Goal: Find specific page/section: Find specific page/section

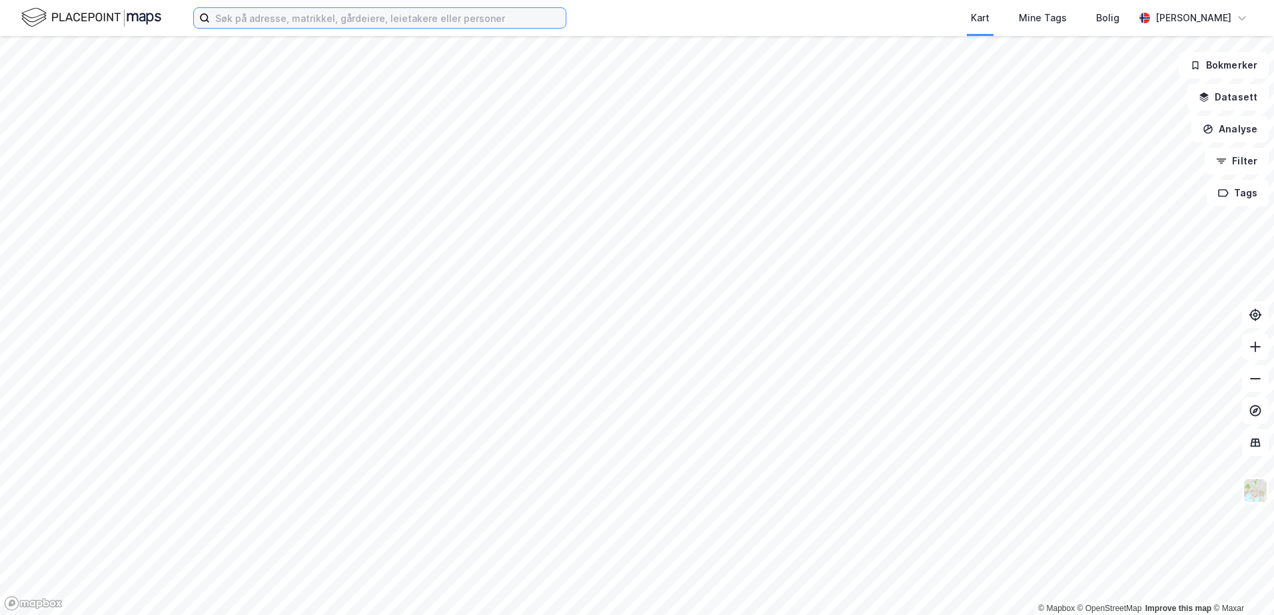
click at [430, 24] on input at bounding box center [388, 18] width 356 height 20
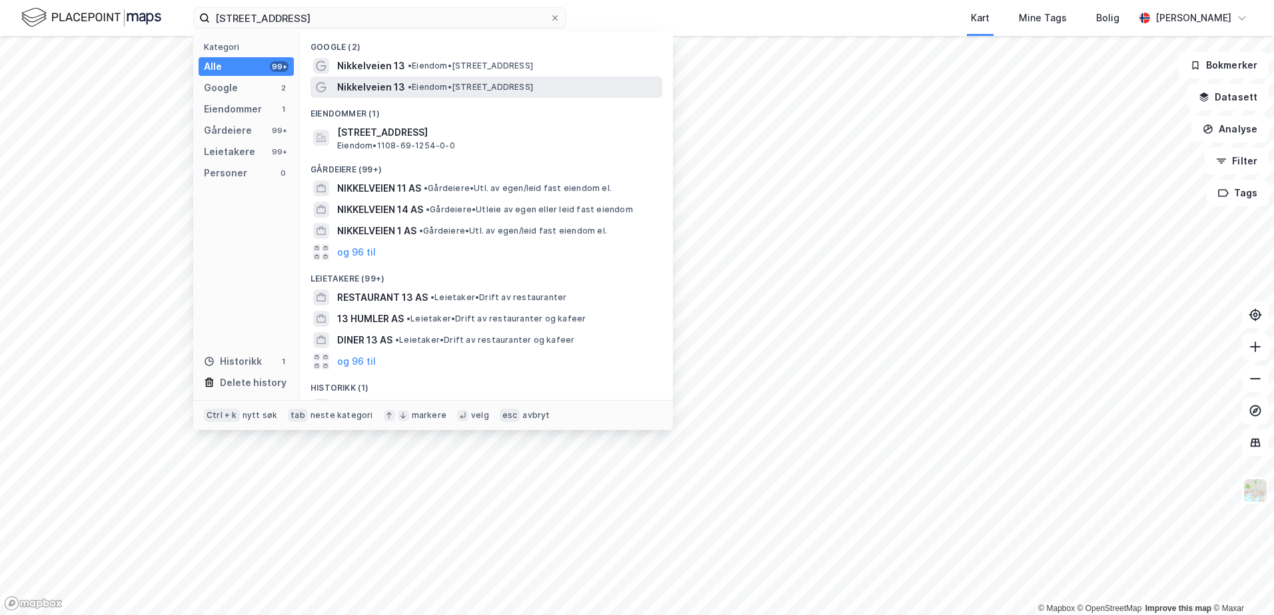
click at [440, 83] on span "• Eiendom • [STREET_ADDRESS]" at bounding box center [470, 87] width 125 height 11
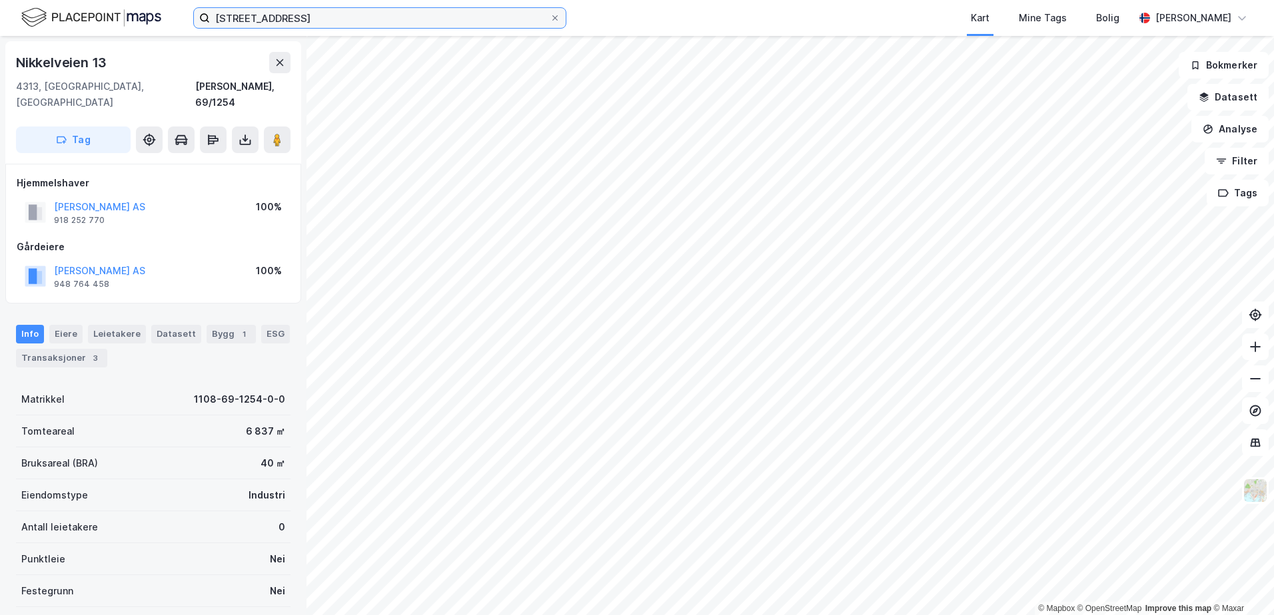
click at [288, 22] on input "[STREET_ADDRESS]" at bounding box center [380, 18] width 340 height 20
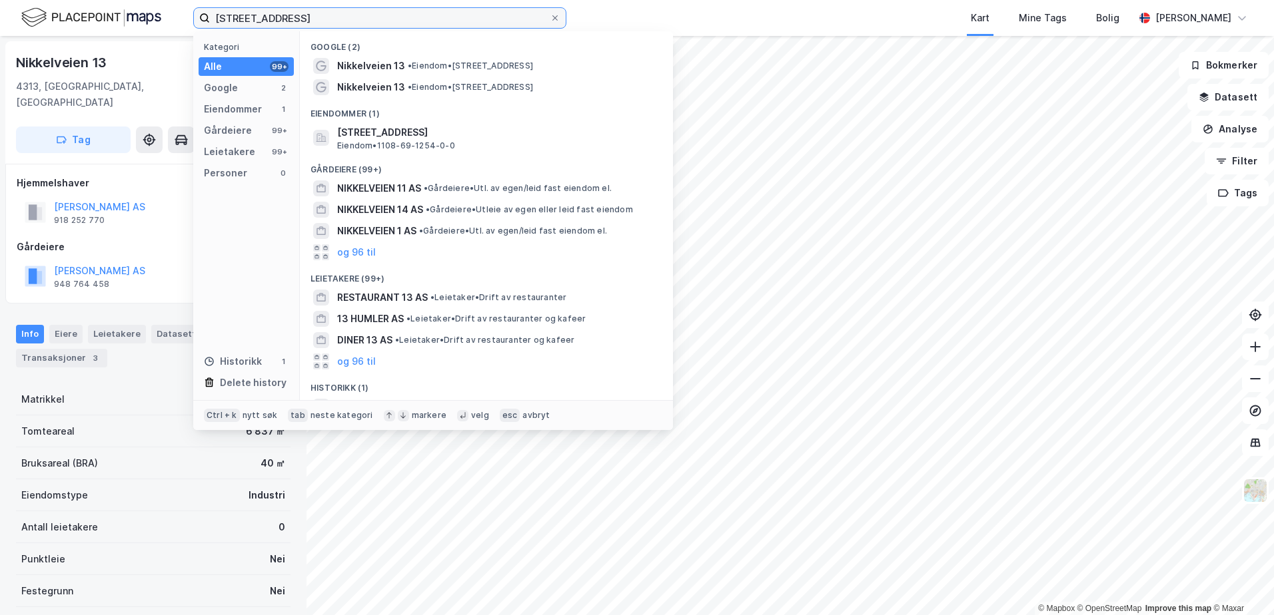
drag, startPoint x: 290, startPoint y: 22, endPoint x: 125, endPoint y: -3, distance: 167.0
click at [125, 0] on html "nikkelveien 13 Kategori Alle 99+ Google 2 Eiendommer 1 Gårdeiere 99+ Leietakere…" at bounding box center [637, 307] width 1274 height 615
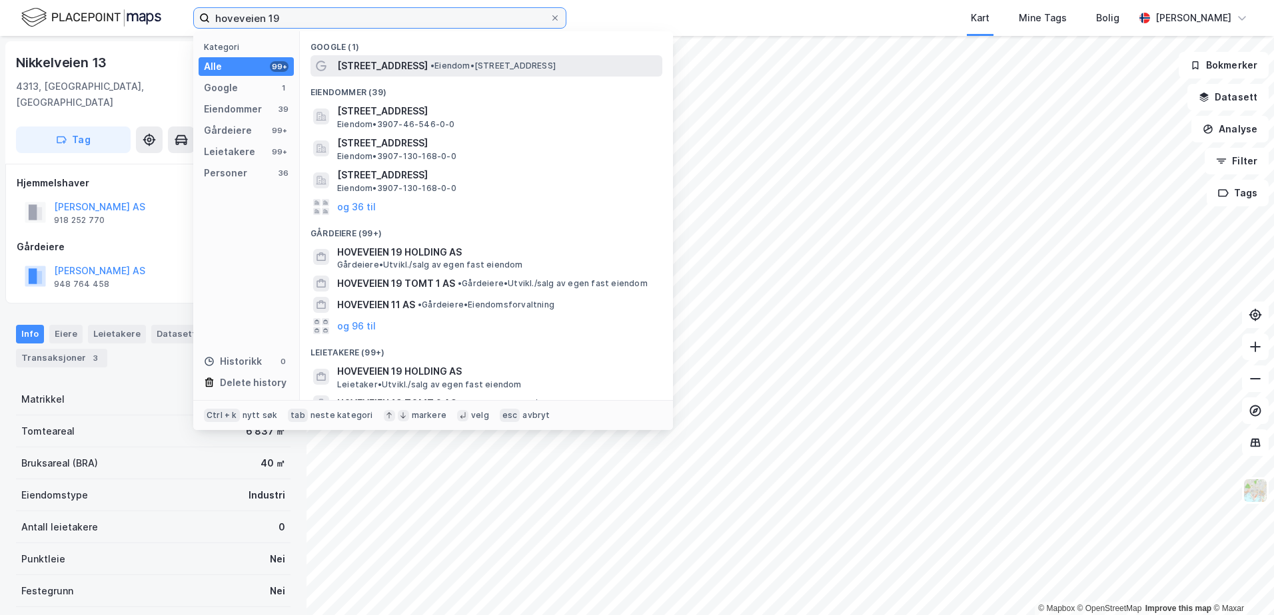
type input "hoveveien 19"
click at [397, 67] on span "[STREET_ADDRESS]" at bounding box center [382, 66] width 91 height 16
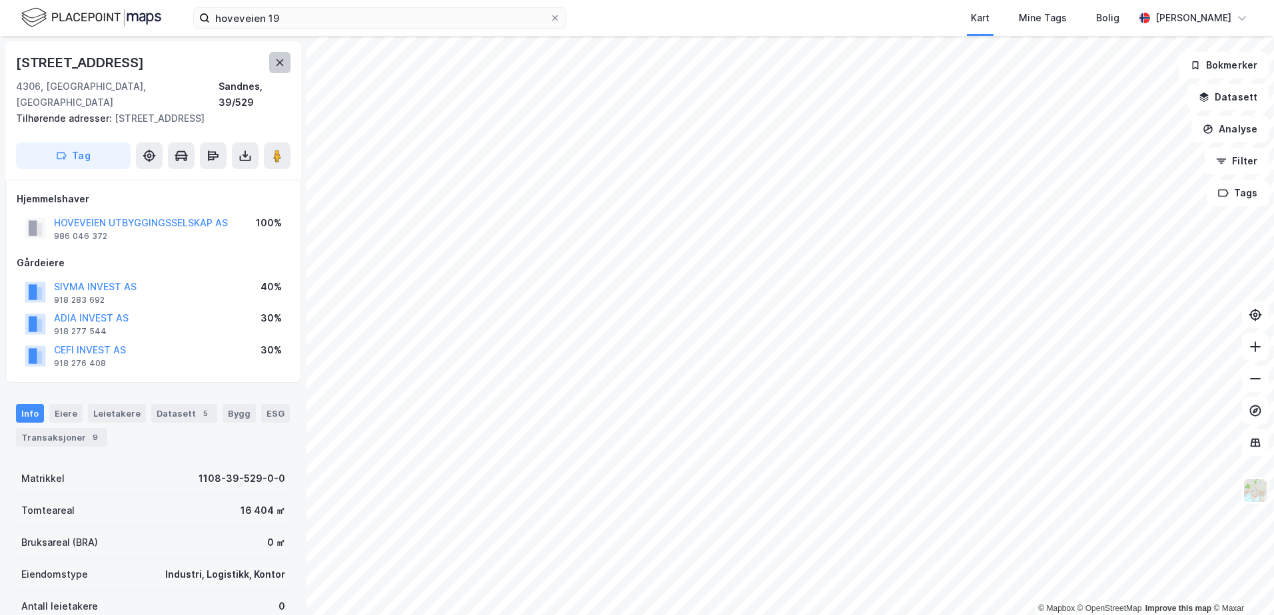
click at [276, 72] on button at bounding box center [279, 62] width 21 height 21
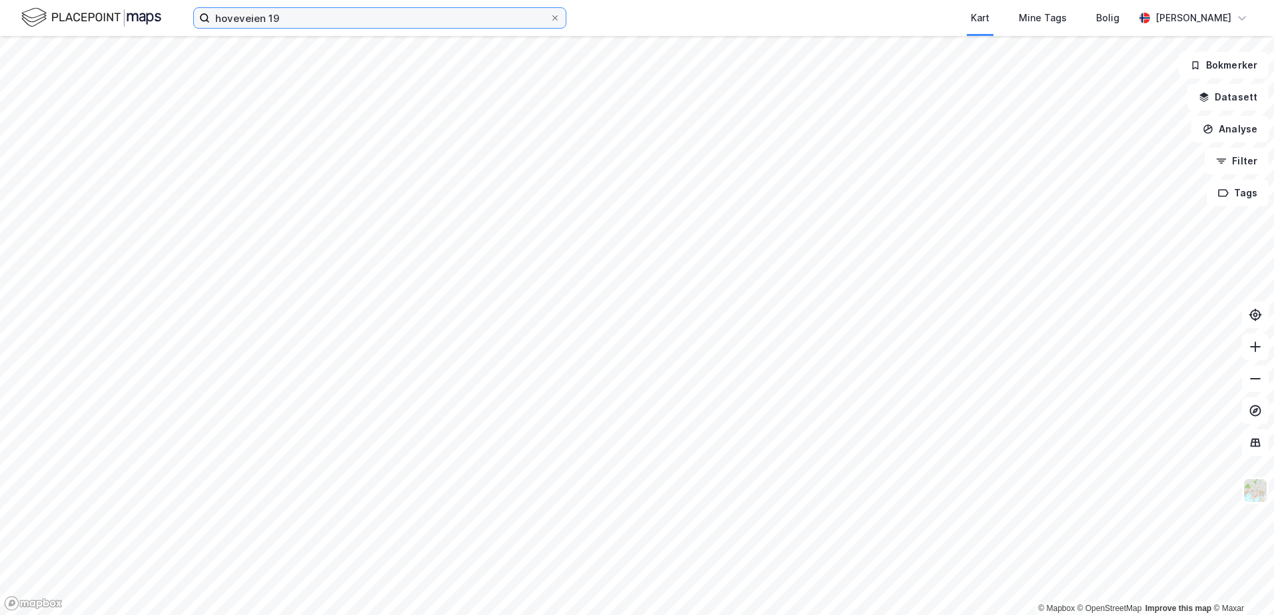
click at [296, 20] on input "hoveveien 19" at bounding box center [380, 18] width 340 height 20
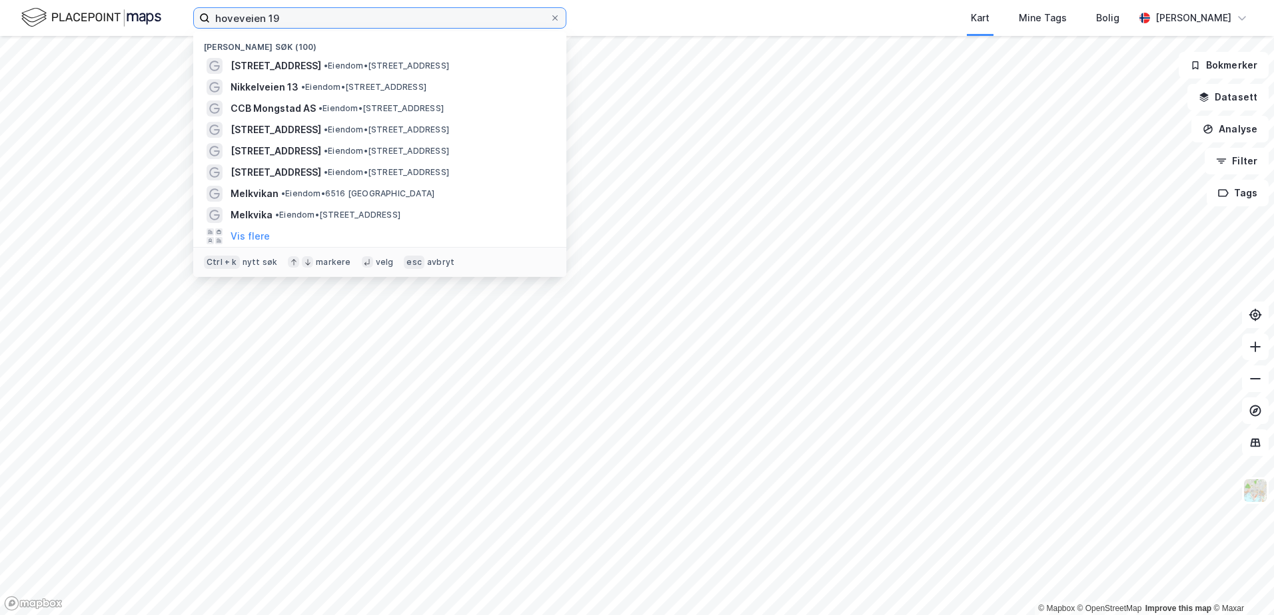
drag, startPoint x: 296, startPoint y: 20, endPoint x: 70, endPoint y: 7, distance: 226.8
click at [68, 7] on div "hoveveien 19 Nylige søk (100) [STREET_ADDRESS] • Eiendom • [STREET_ADDRESS] • E…" at bounding box center [637, 18] width 1274 height 36
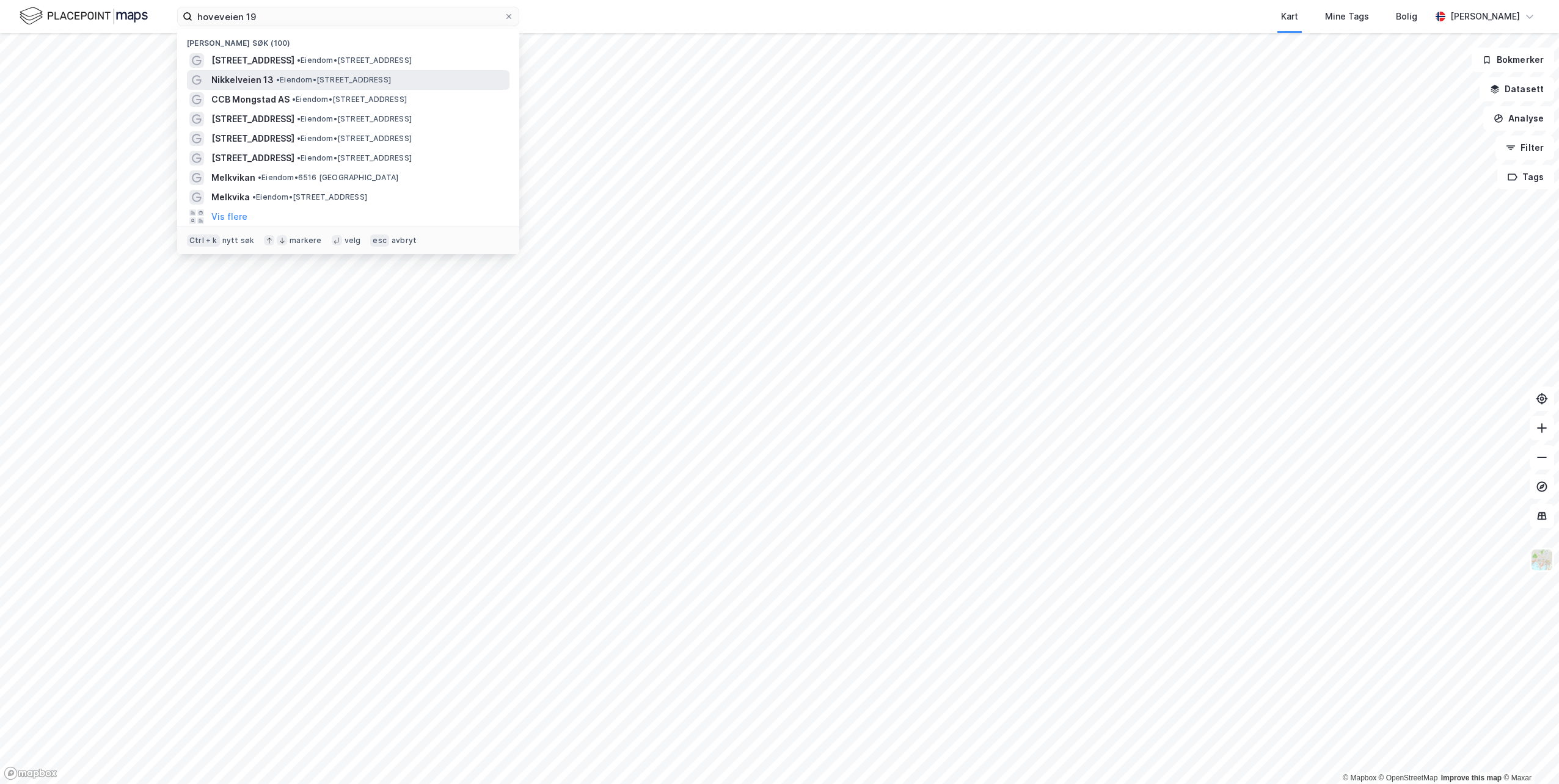
click at [287, 72] on div "Nikkelveien 13 • Eiendom • [STREET_ADDRESS]" at bounding box center [359, 80] width 295 height 15
